Goal: Check status

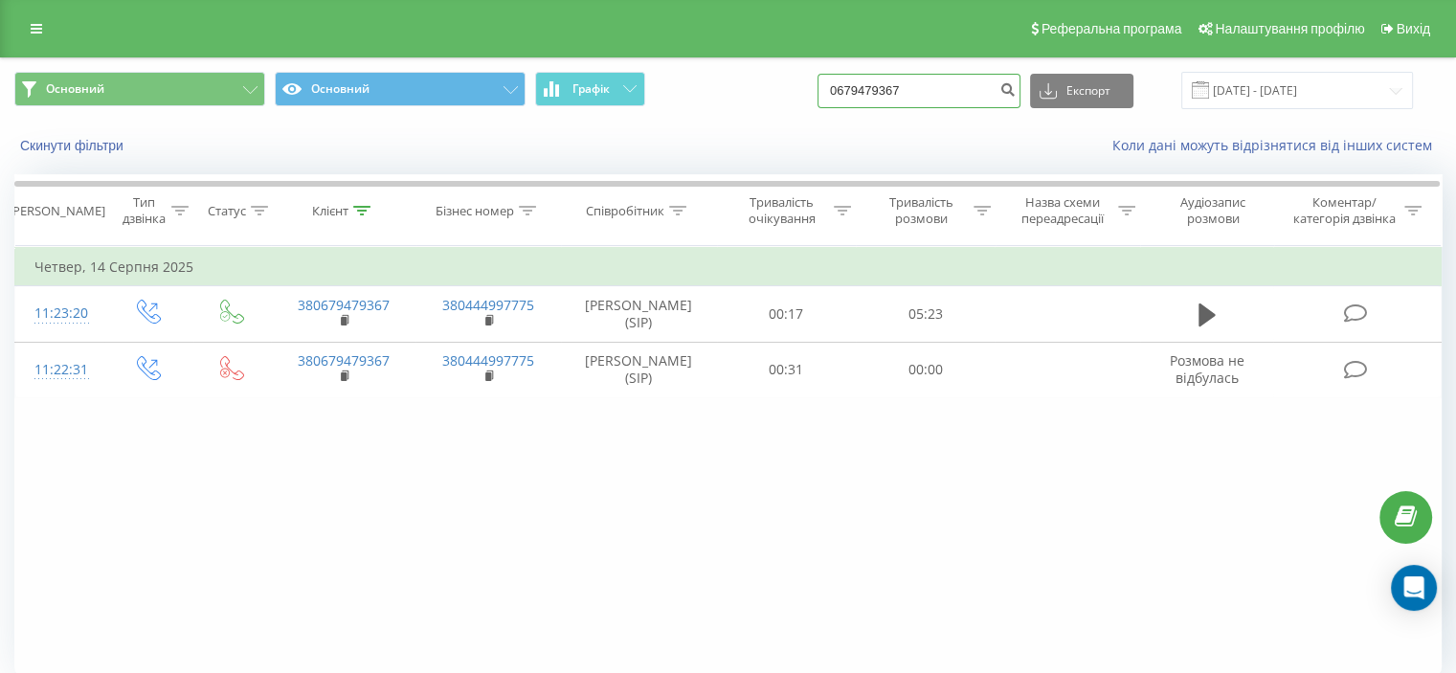
drag, startPoint x: 946, startPoint y: 86, endPoint x: 758, endPoint y: 86, distance: 187.6
click at [758, 86] on div "Основний Основний Графік 0679479367 Експорт .csv .xls .xlsx 14.05.2025 - 14.08.…" at bounding box center [727, 90] width 1427 height 37
paste input "380972646175"
type input "380972646175"
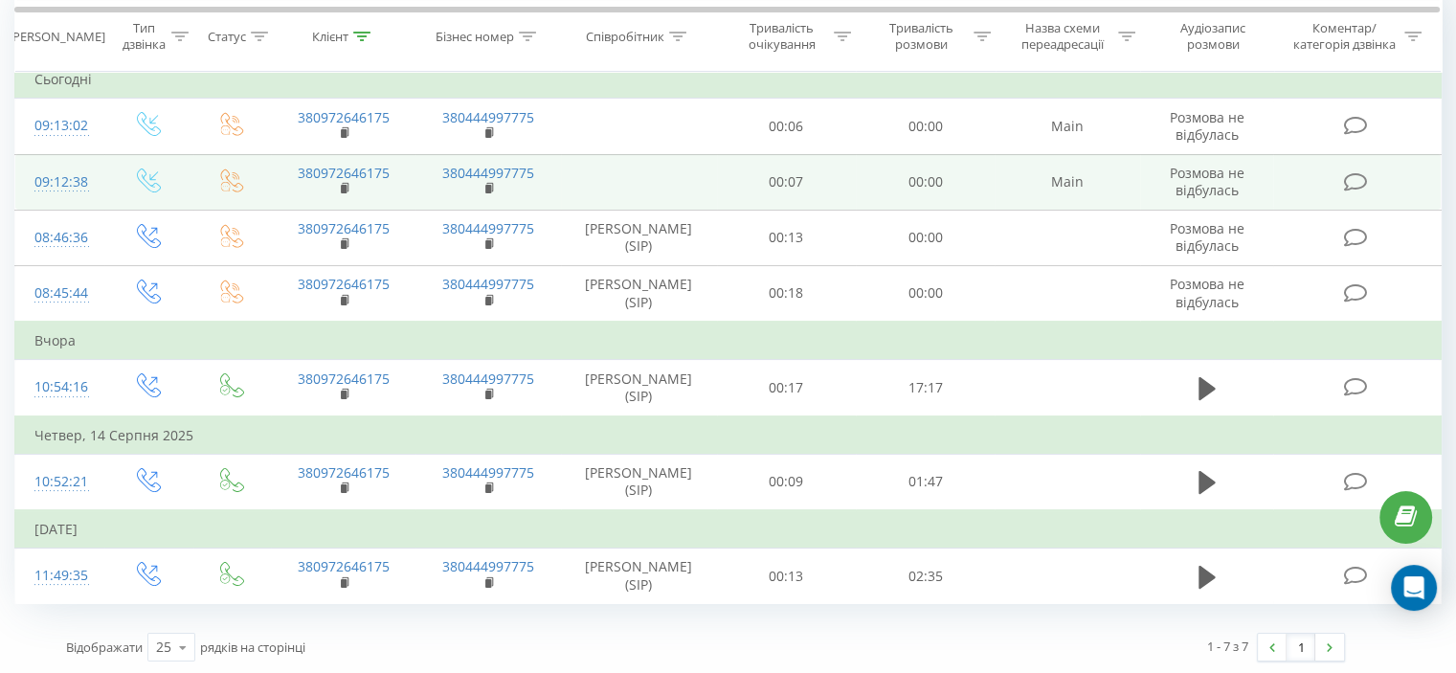
scroll to position [191, 0]
